Goal: Complete application form

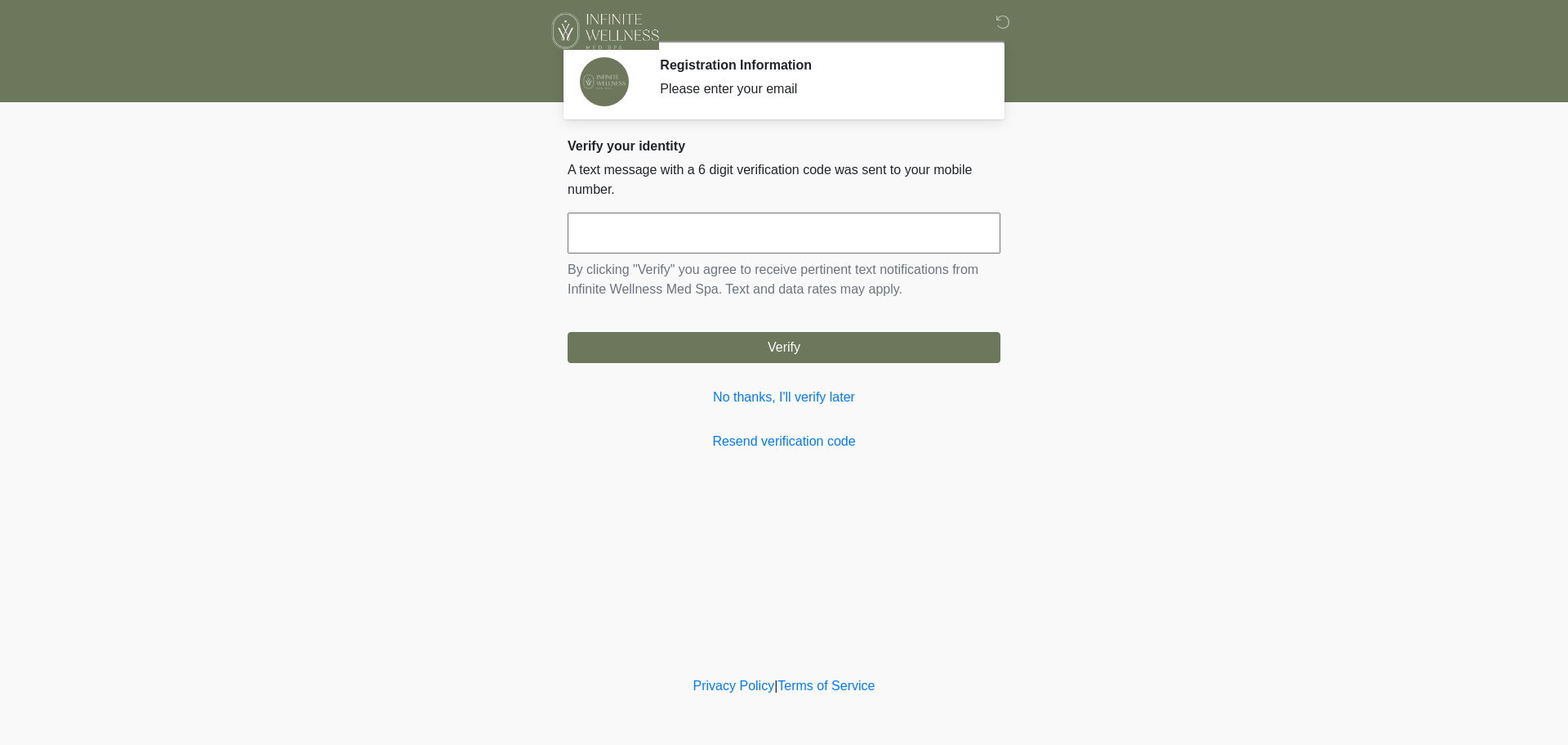
click at [715, 222] on input "text" at bounding box center [784, 232] width 433 height 40
click at [748, 398] on link "No thanks, I'll verify later" at bounding box center [784, 398] width 433 height 20
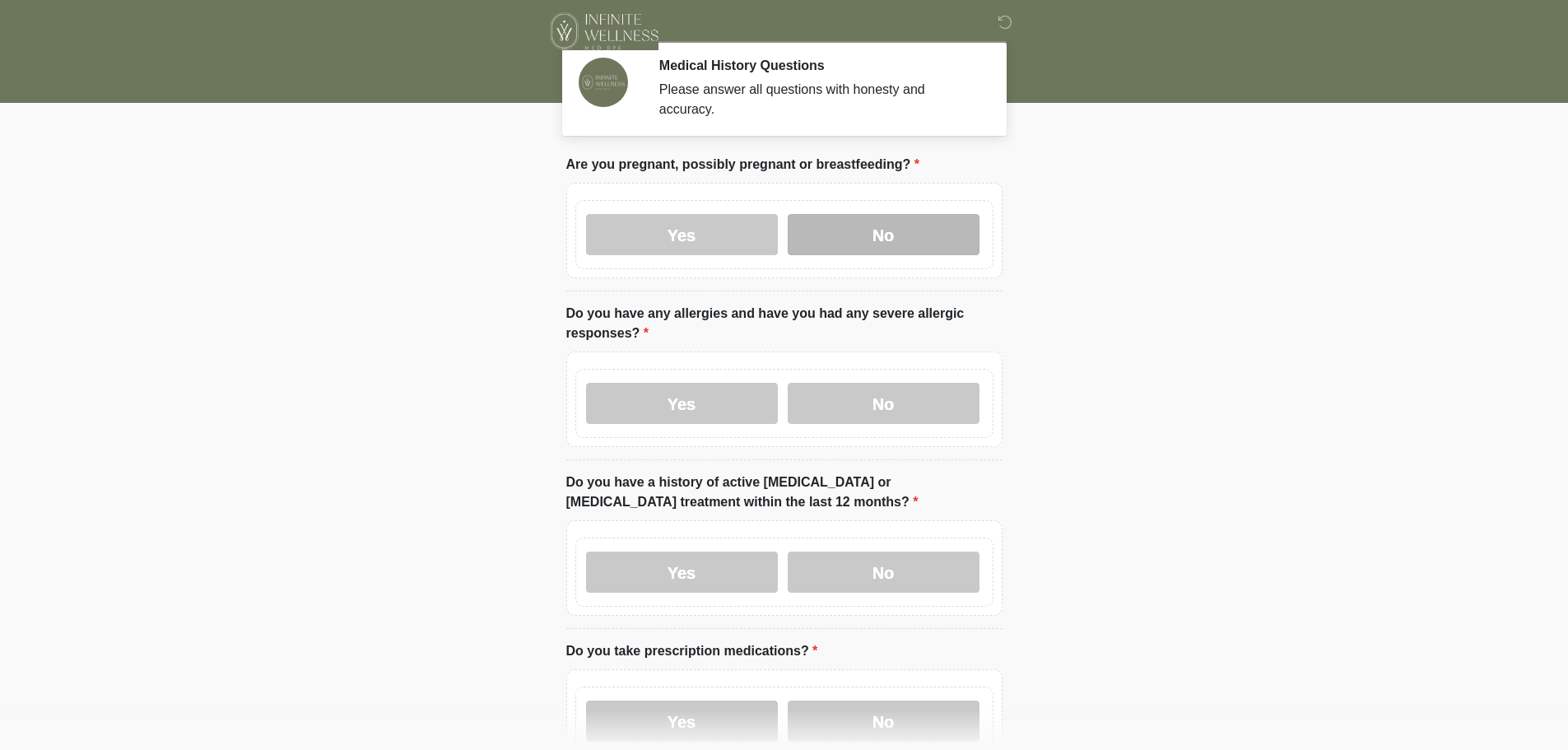
click at [856, 227] on label "No" at bounding box center [883, 233] width 192 height 41
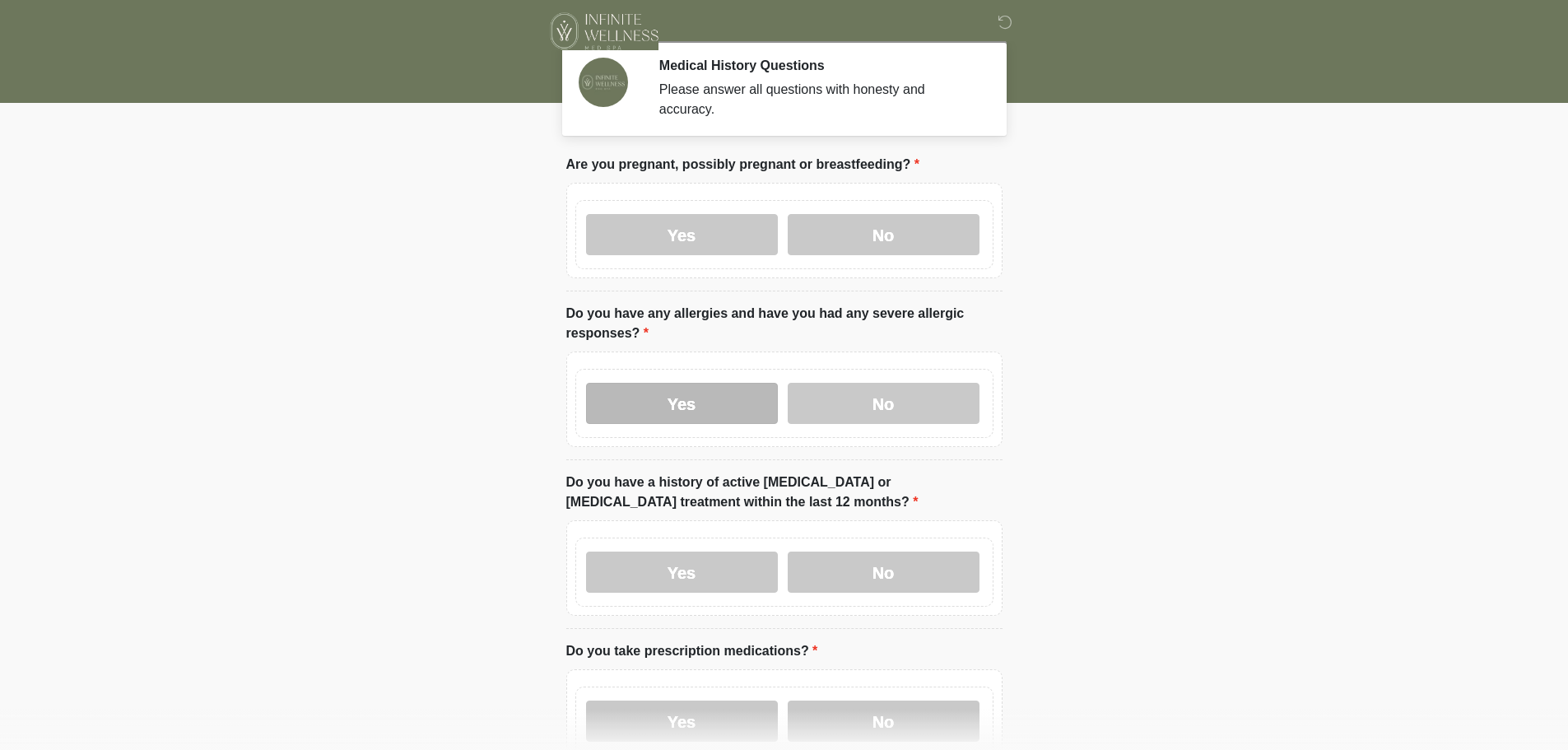
click at [699, 392] on label "Yes" at bounding box center [682, 402] width 192 height 41
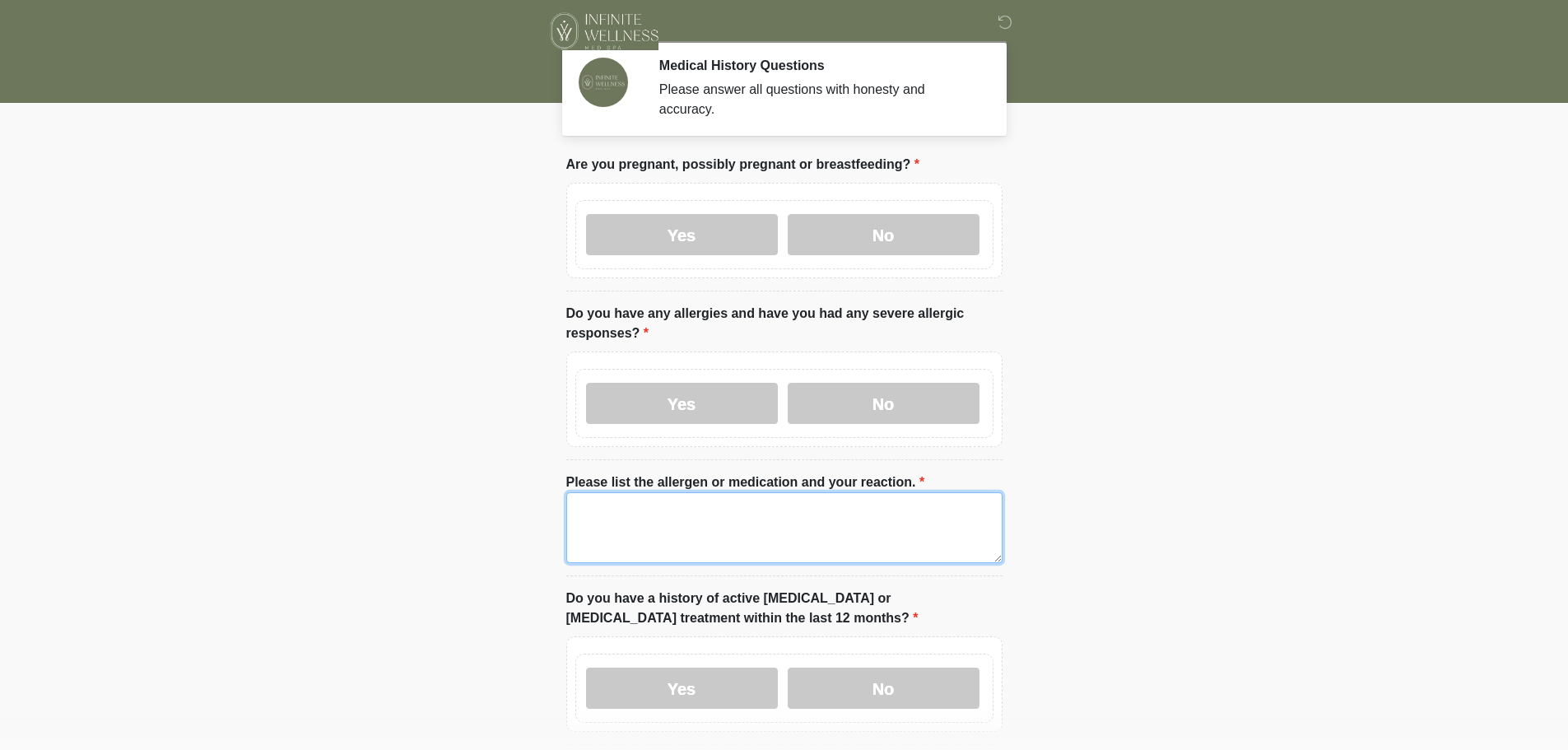
click at [740, 492] on textarea "Please list the allergen or medication and your reaction." at bounding box center [784, 526] width 436 height 71
type textarea "**********"
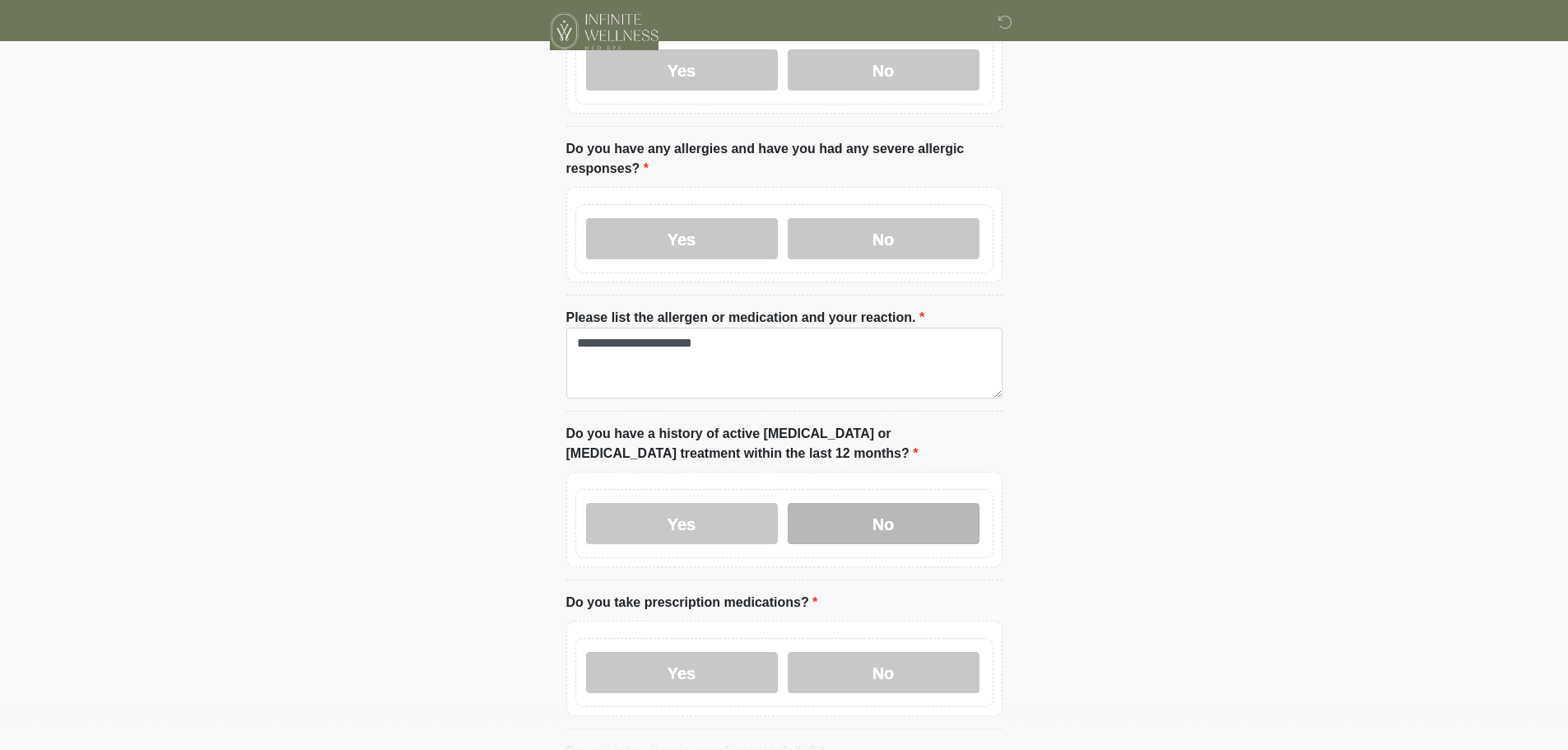
click at [876, 503] on label "No" at bounding box center [883, 523] width 192 height 41
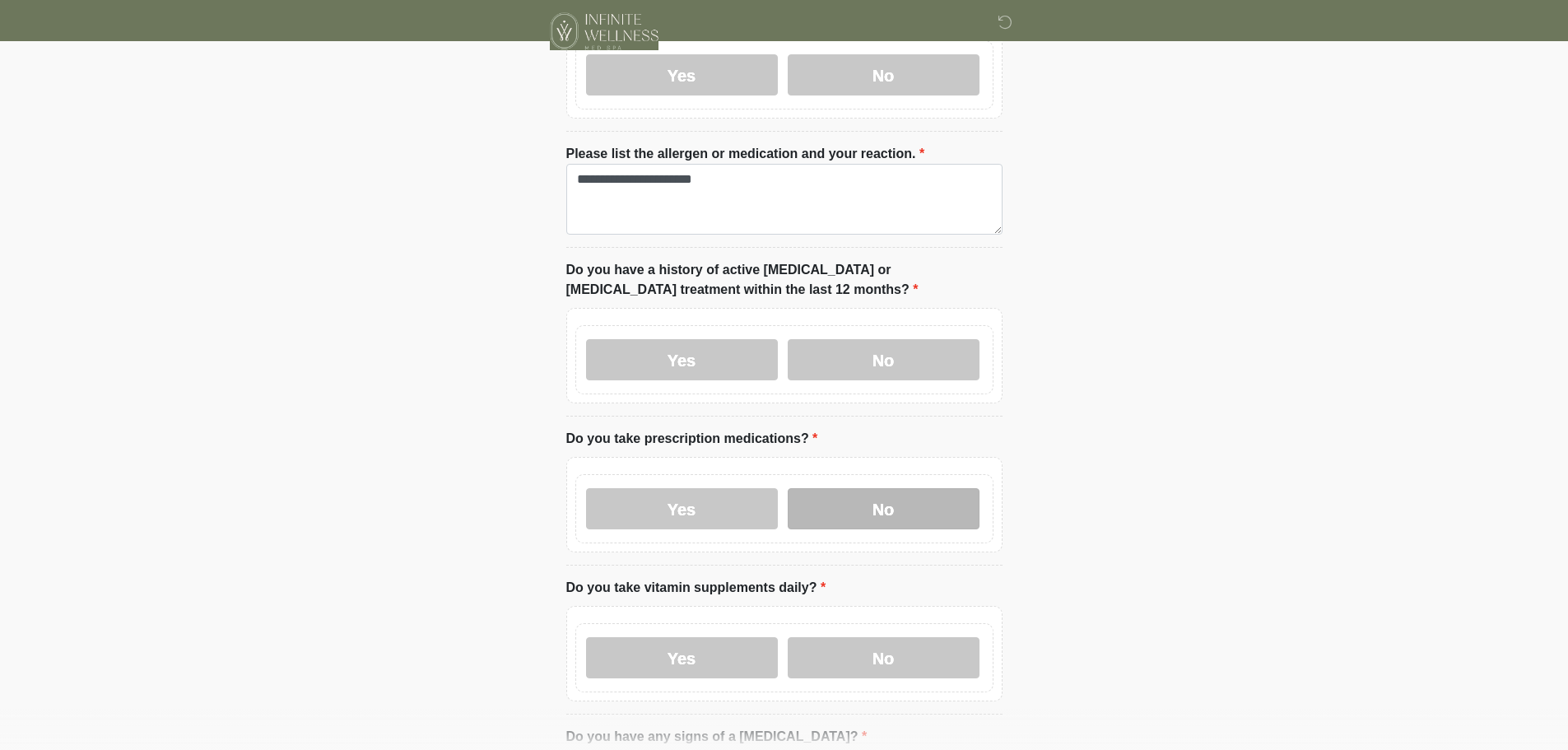
scroll to position [329, 0]
click at [879, 491] on label "No" at bounding box center [883, 507] width 192 height 41
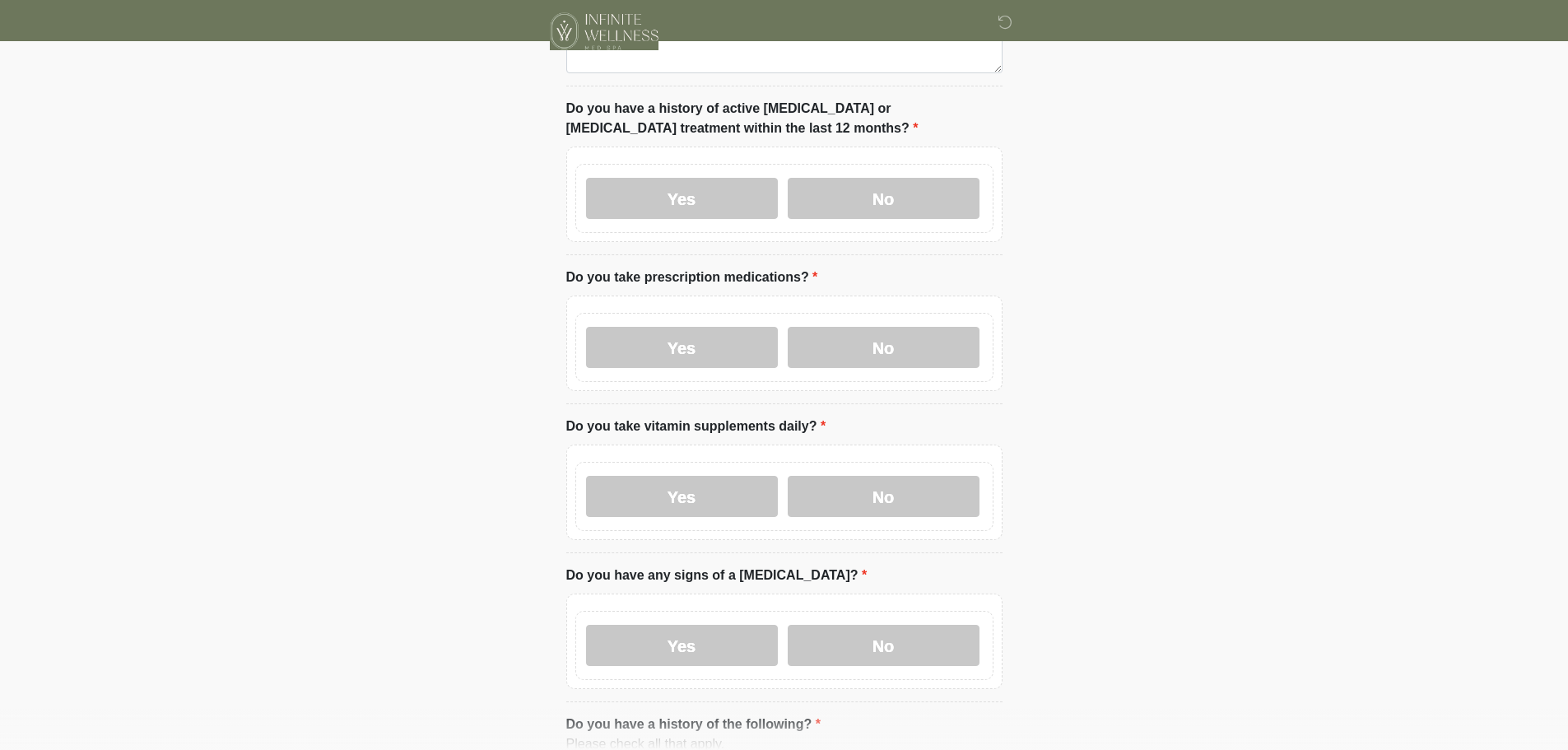
scroll to position [576, 0]
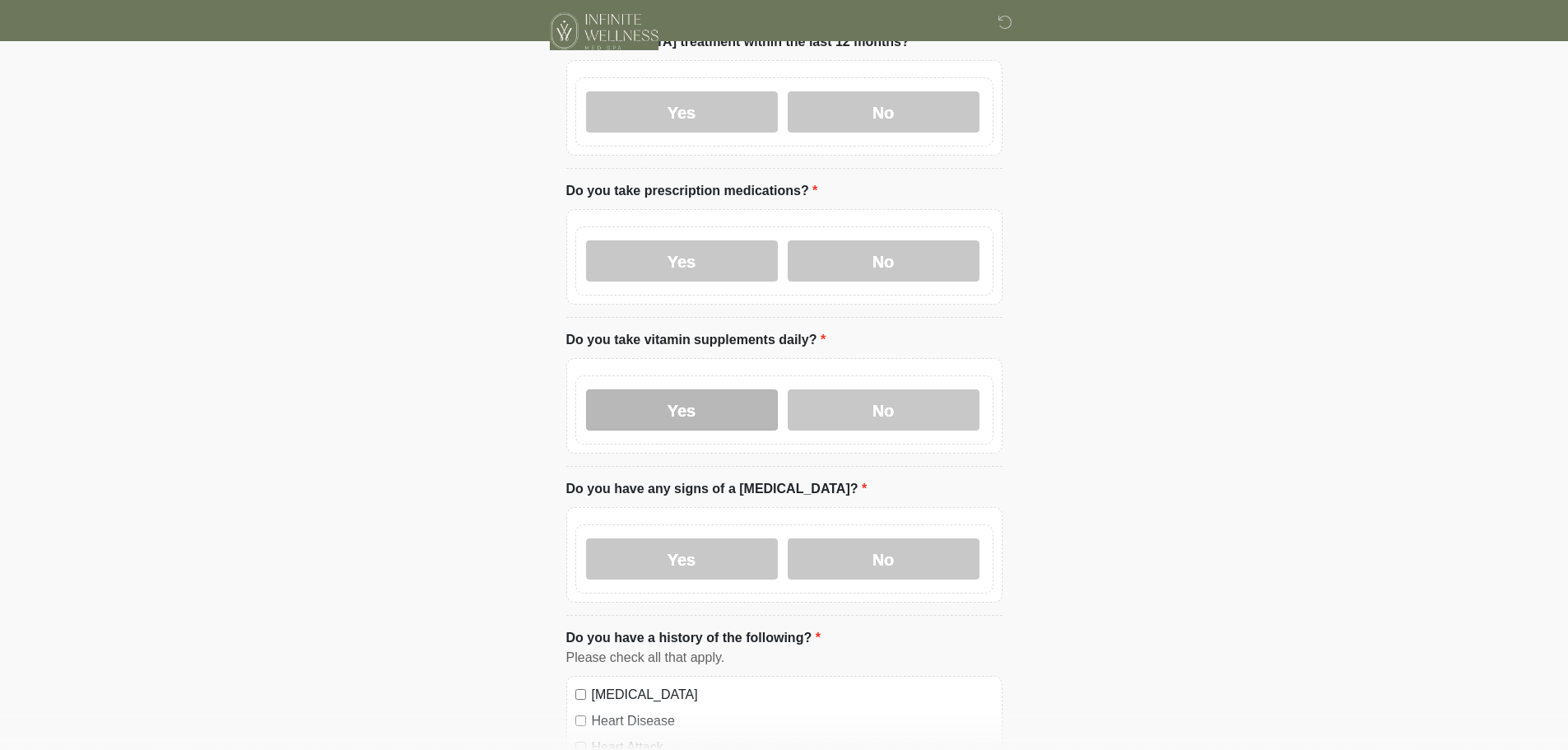
click at [639, 396] on label "Yes" at bounding box center [682, 409] width 192 height 41
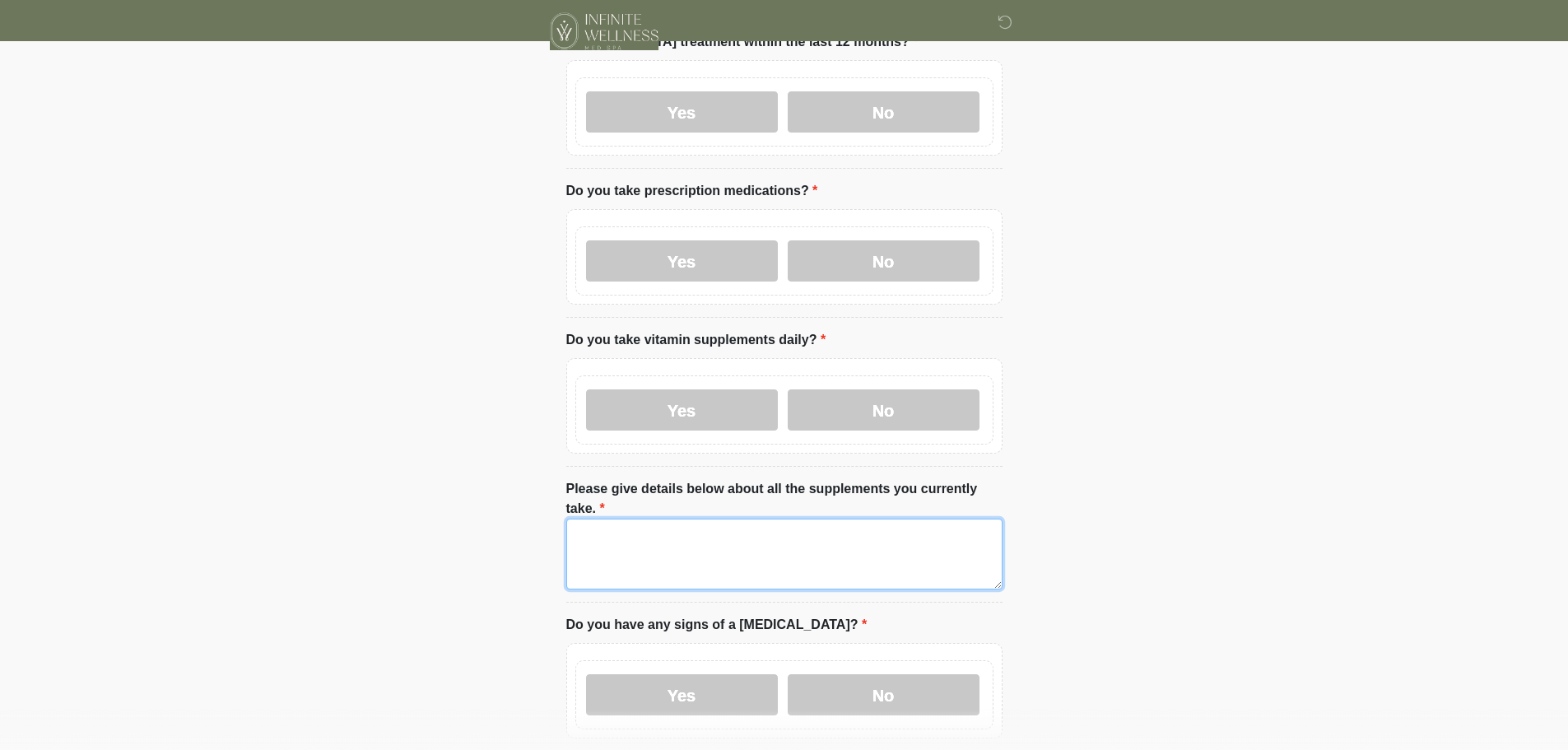
click at [746, 521] on textarea "Please give details below about all the supplements you currently take." at bounding box center [784, 553] width 436 height 71
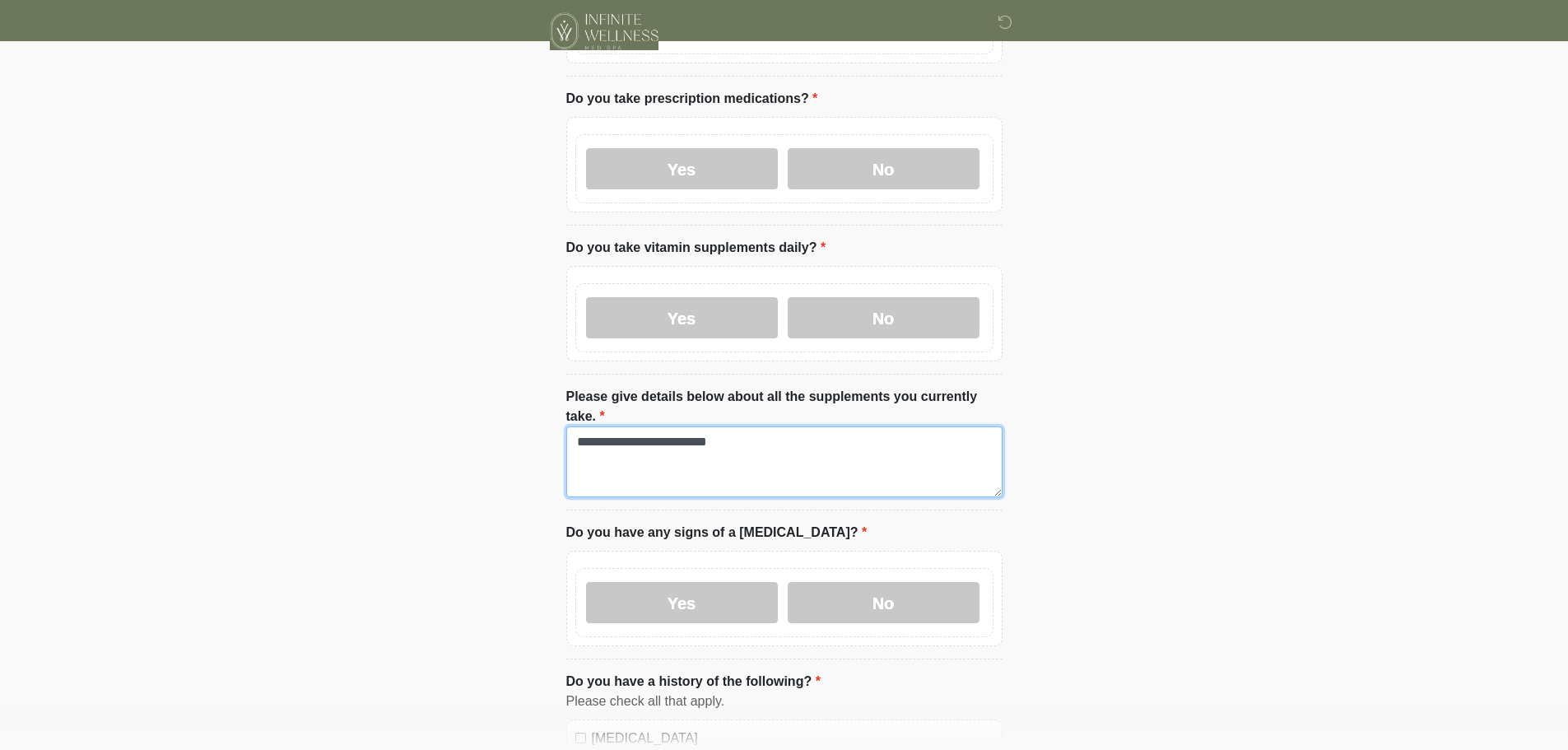
scroll to position [823, 0]
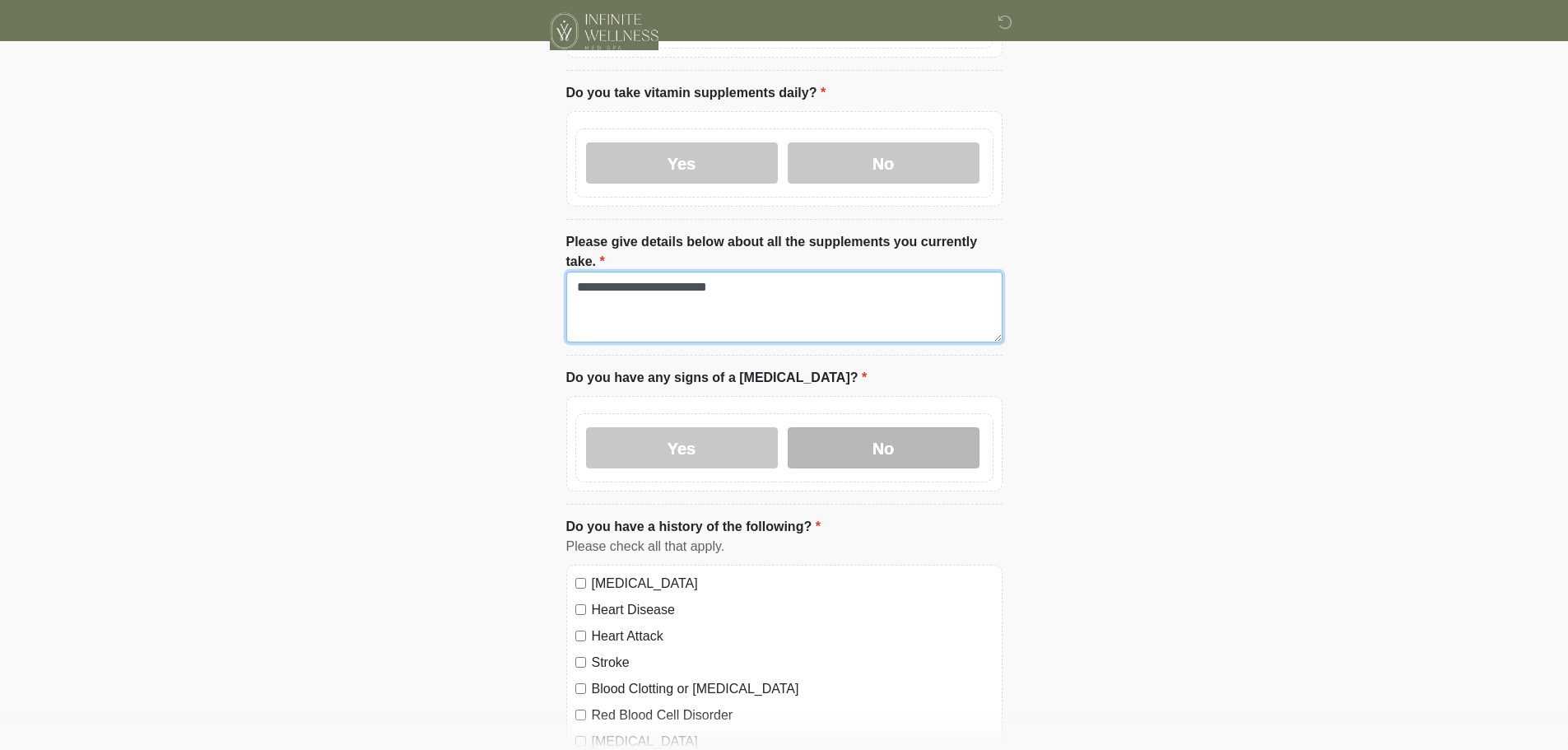
type textarea "**********"
click at [881, 427] on label "No" at bounding box center [883, 447] width 192 height 41
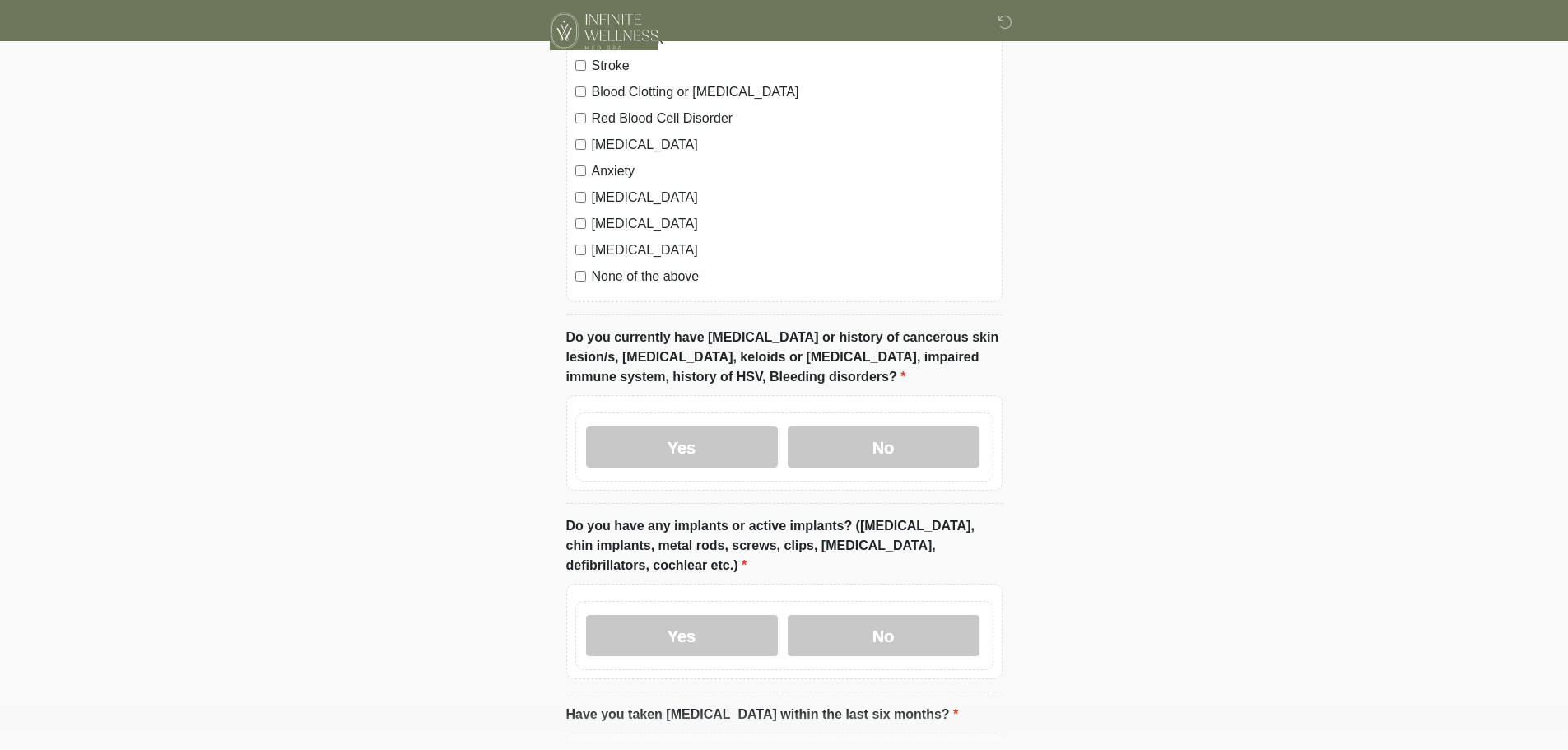
scroll to position [1481, 0]
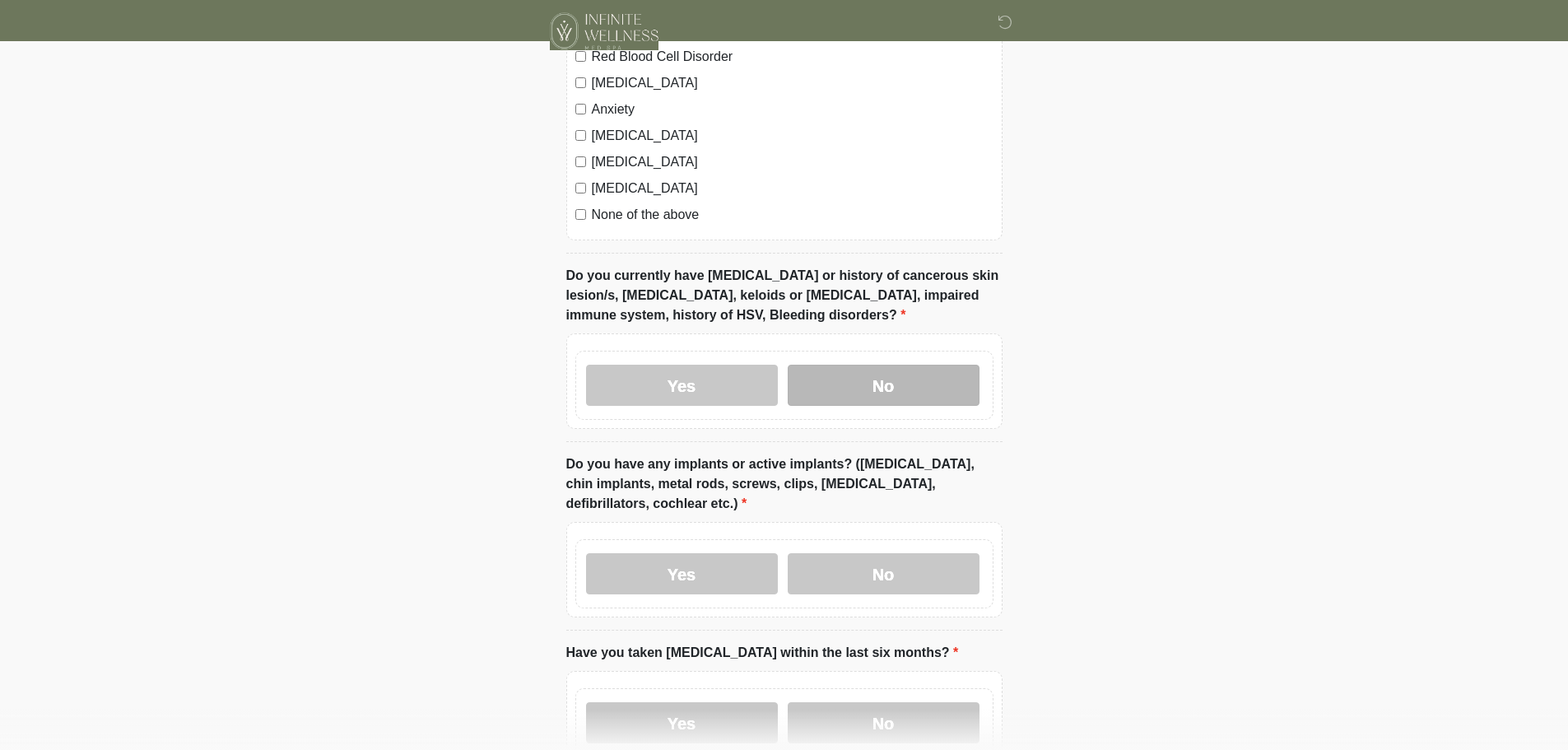
click at [840, 365] on label "No" at bounding box center [883, 384] width 192 height 41
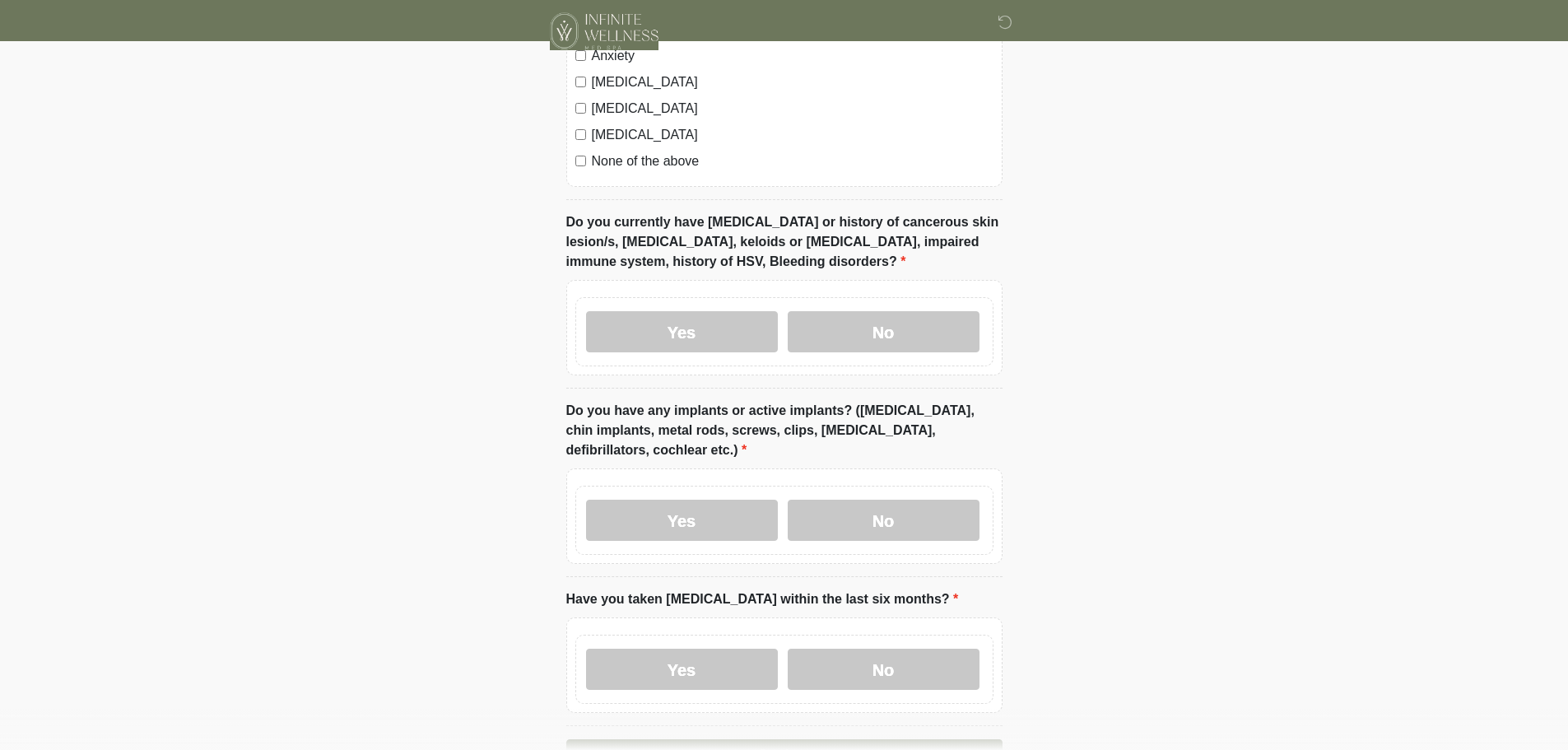
scroll to position [1608, 0]
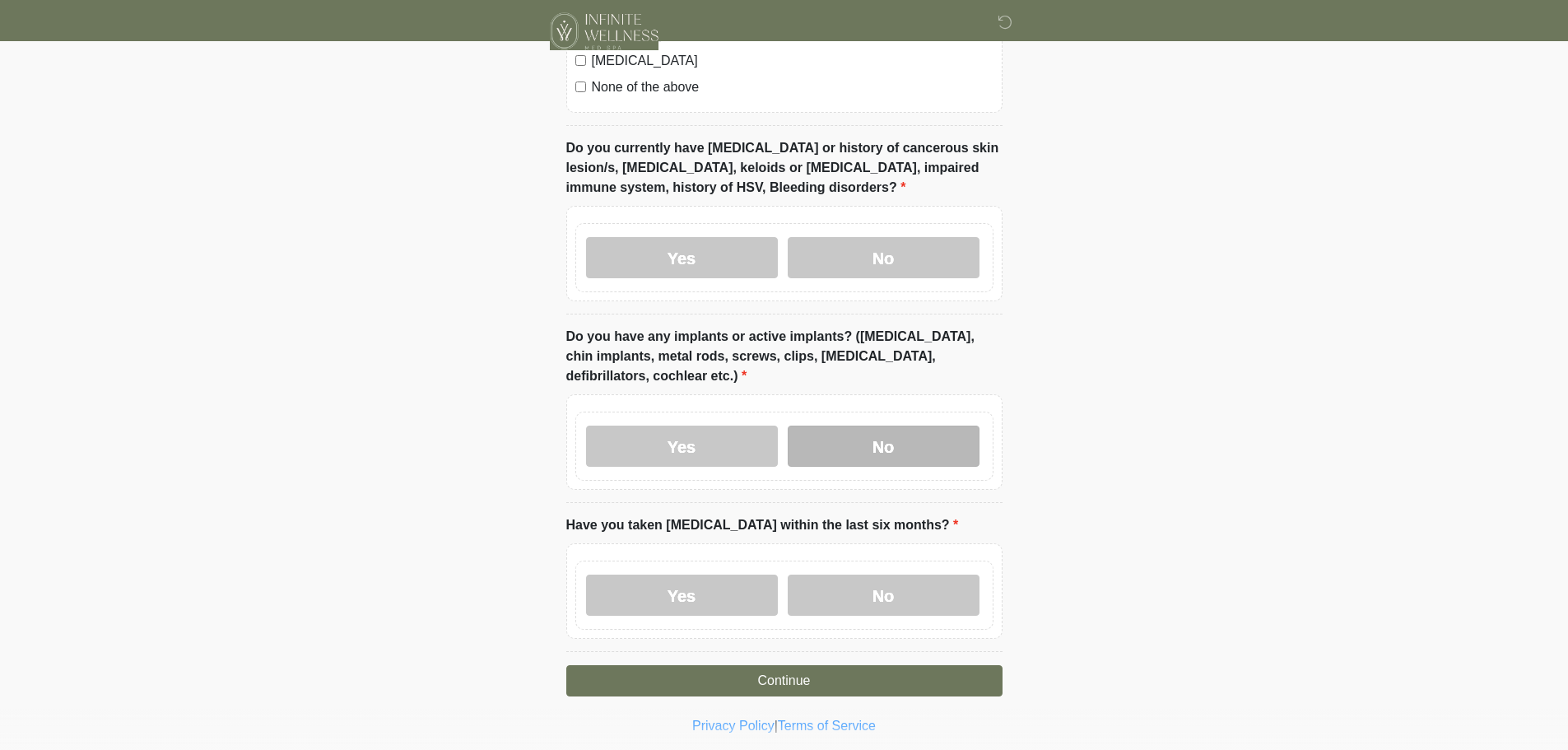
click at [851, 425] on label "No" at bounding box center [883, 445] width 192 height 41
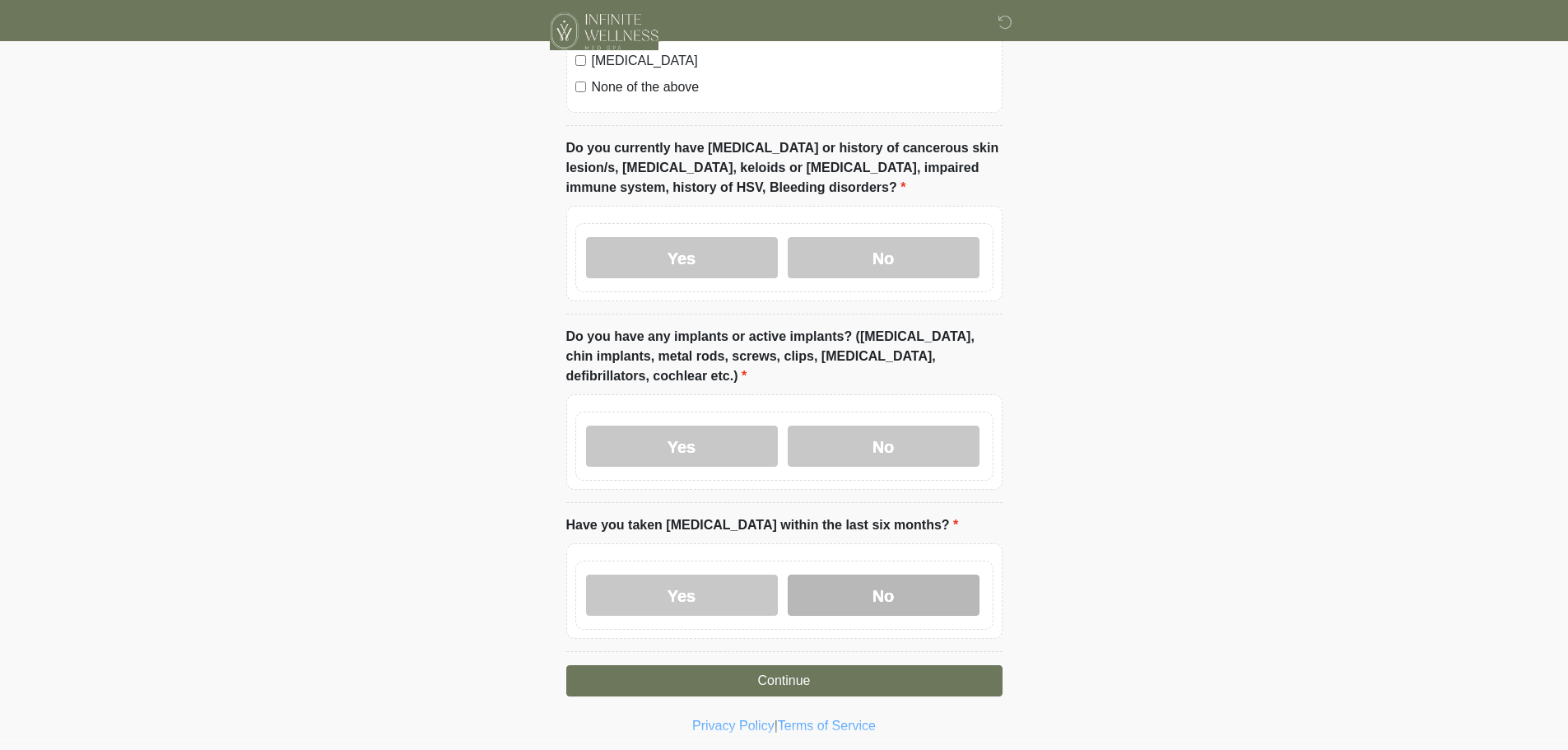
click at [864, 574] on label "No" at bounding box center [883, 594] width 192 height 41
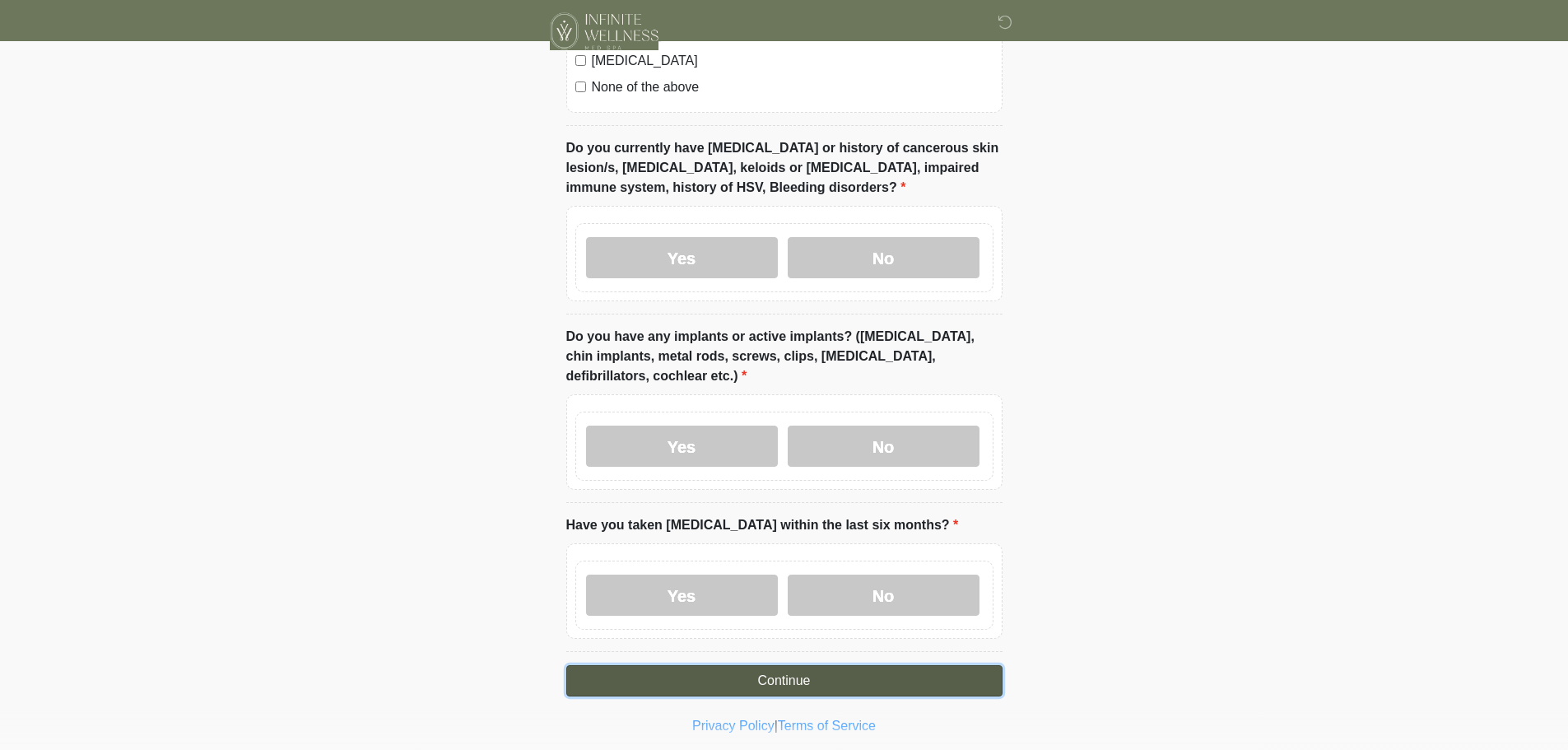
click at [884, 665] on button "Continue" at bounding box center [784, 679] width 436 height 31
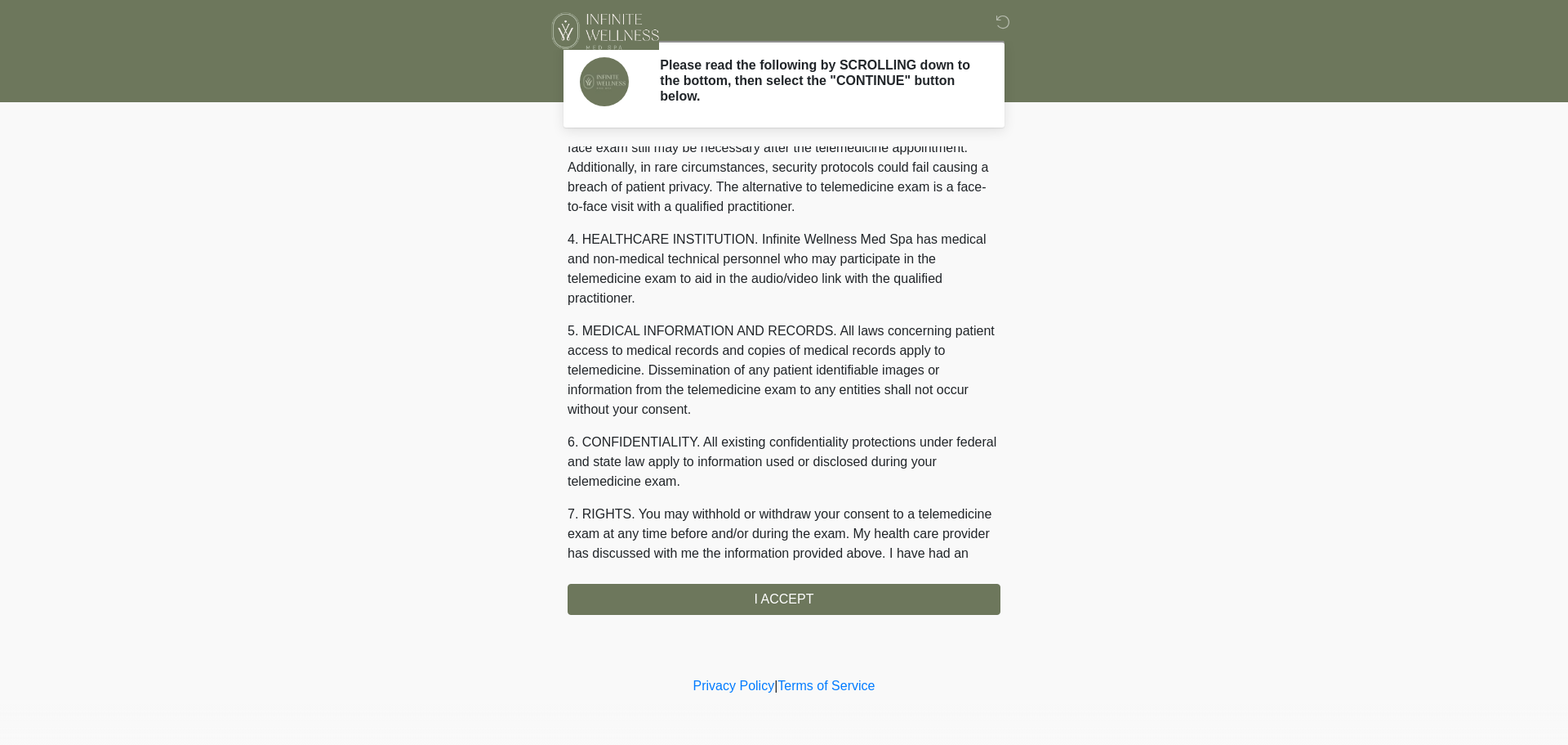
scroll to position [550, 0]
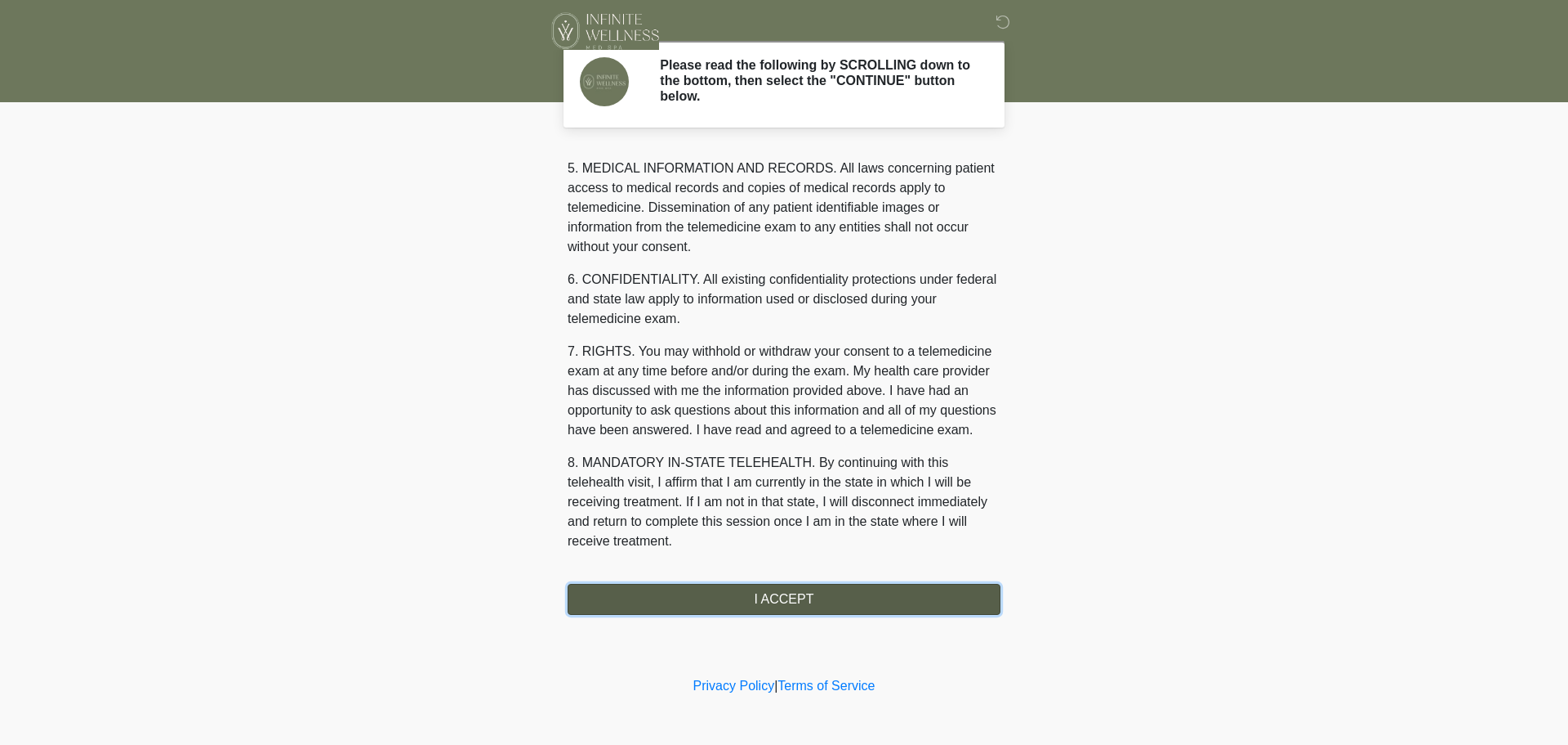
click at [770, 598] on button "I ACCEPT" at bounding box center [784, 598] width 433 height 31
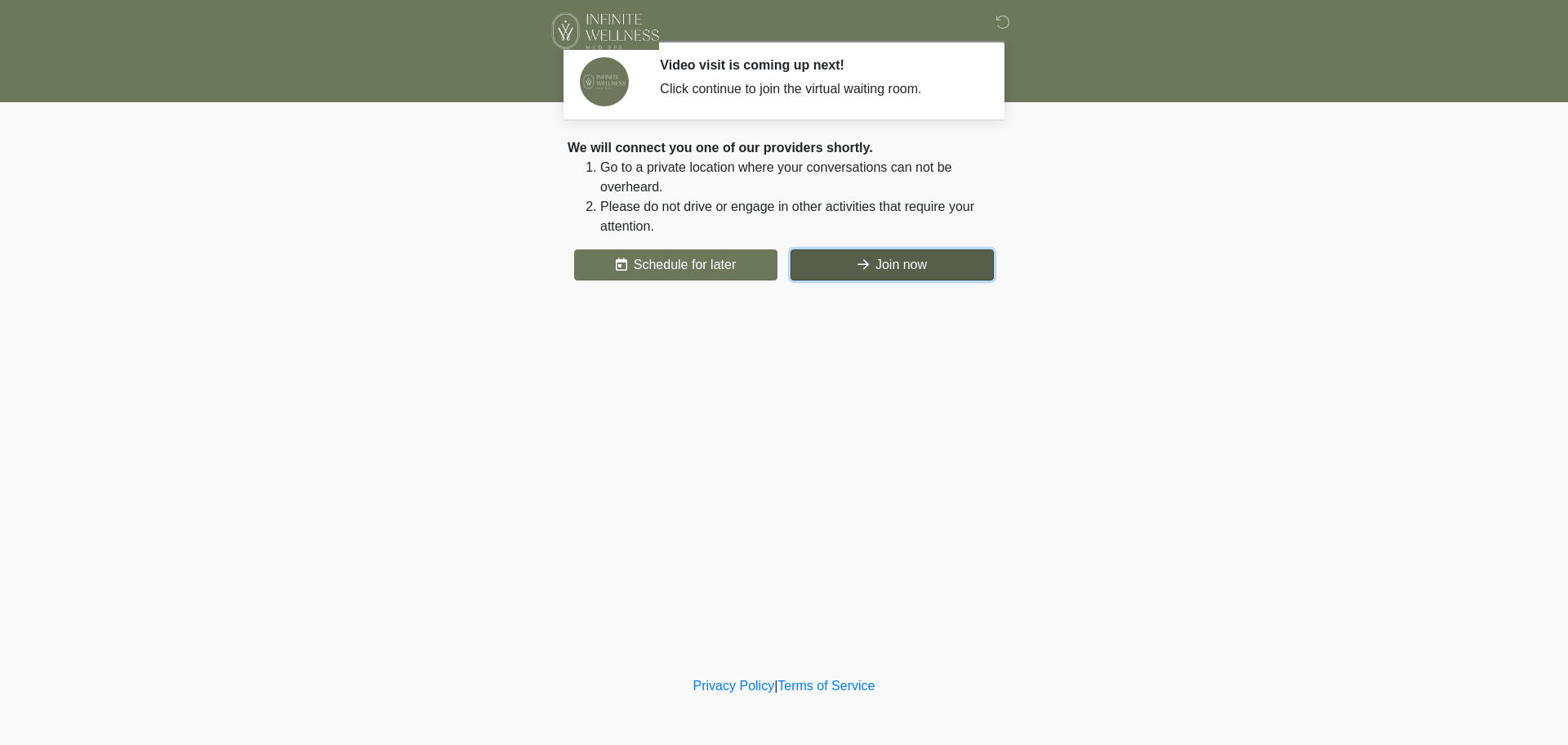
click at [896, 256] on button "Join now" at bounding box center [892, 264] width 203 height 31
